Goal: Navigation & Orientation: Find specific page/section

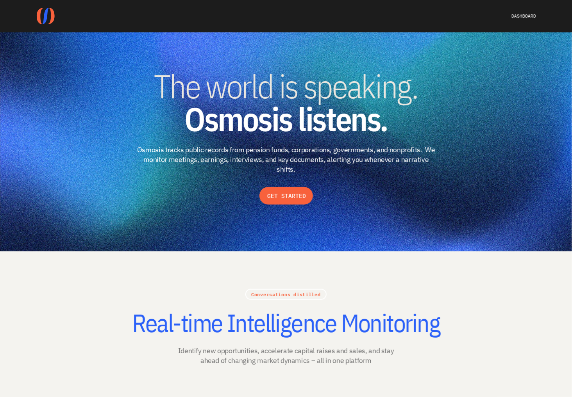
scroll to position [1, 0]
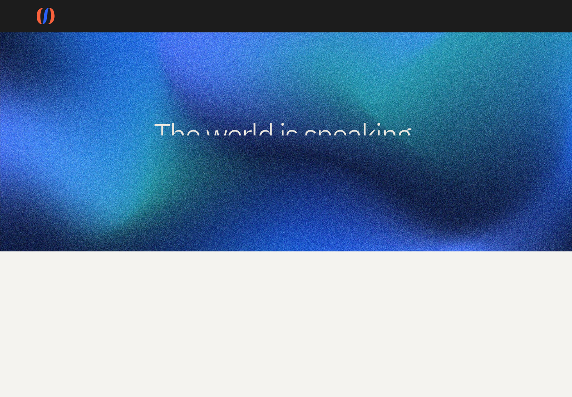
scroll to position [1, 0]
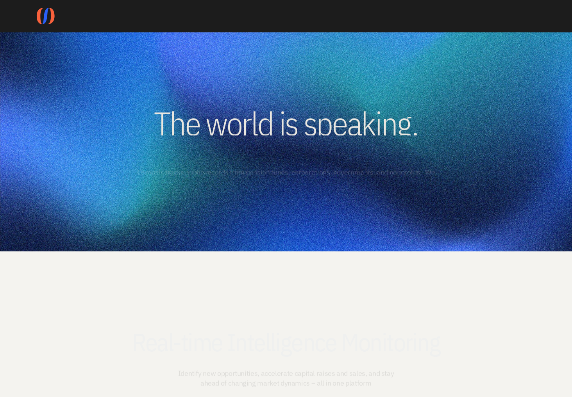
scroll to position [1, 0]
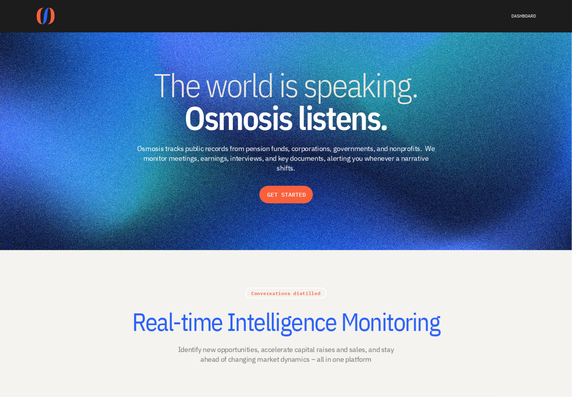
click at [408, 167] on p "Osmosis tracks public records from pension funds, corporations, governments, an…" at bounding box center [286, 159] width 300 height 30
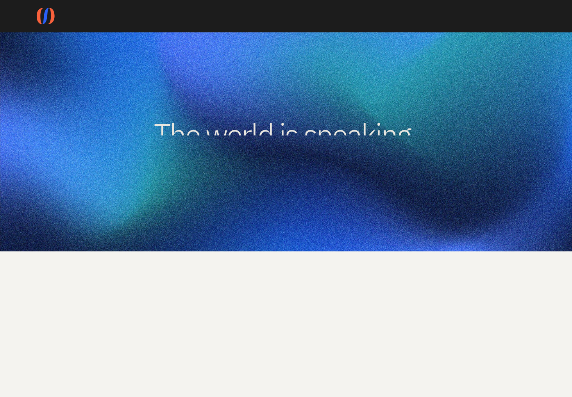
scroll to position [1, 0]
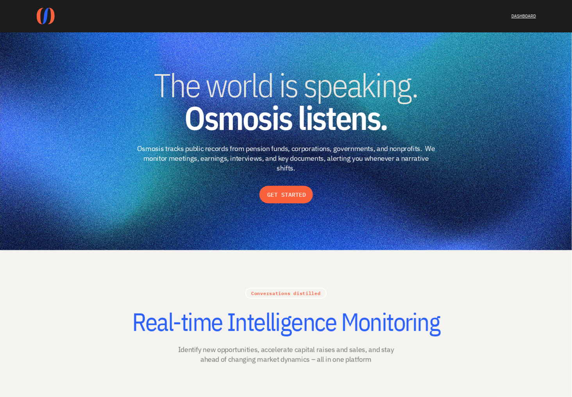
click at [526, 16] on link "DASHBOARD" at bounding box center [523, 16] width 25 height 6
